Goal: Transaction & Acquisition: Purchase product/service

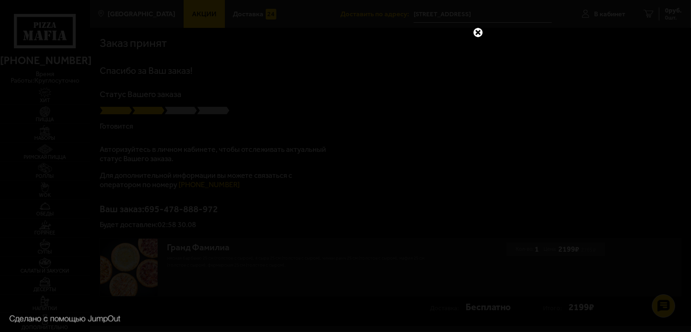
click at [477, 31] on link at bounding box center [478, 32] width 12 height 12
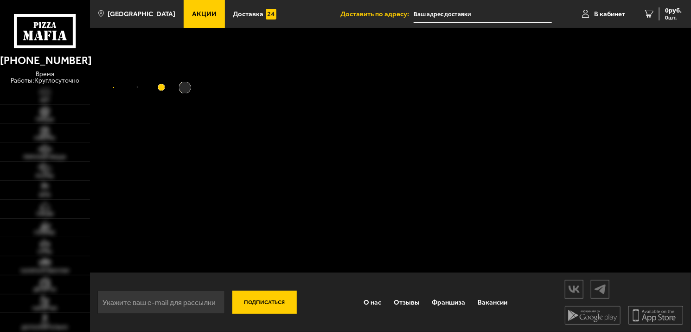
type input "[STREET_ADDRESS]"
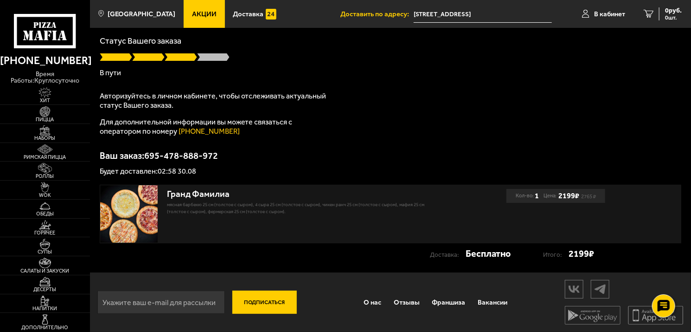
scroll to position [54, 0]
